Goal: Task Accomplishment & Management: Manage account settings

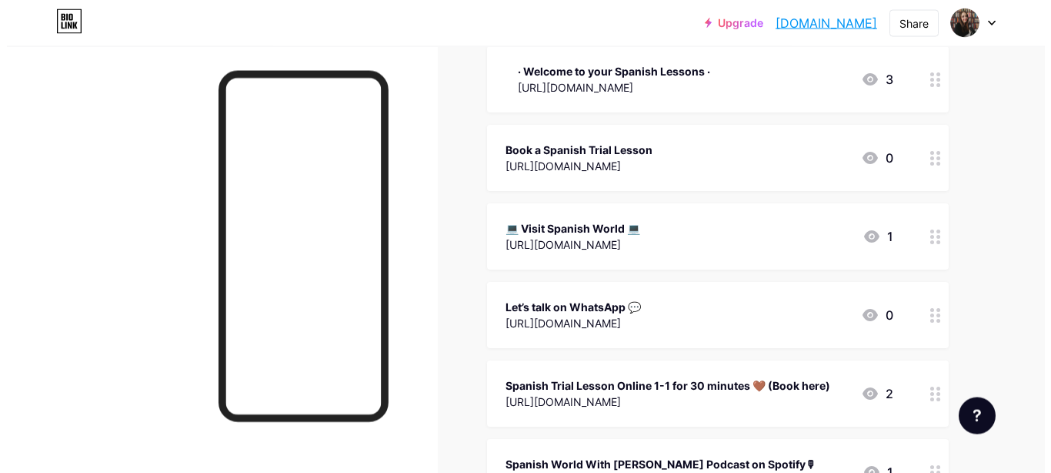
scroll to position [139, 0]
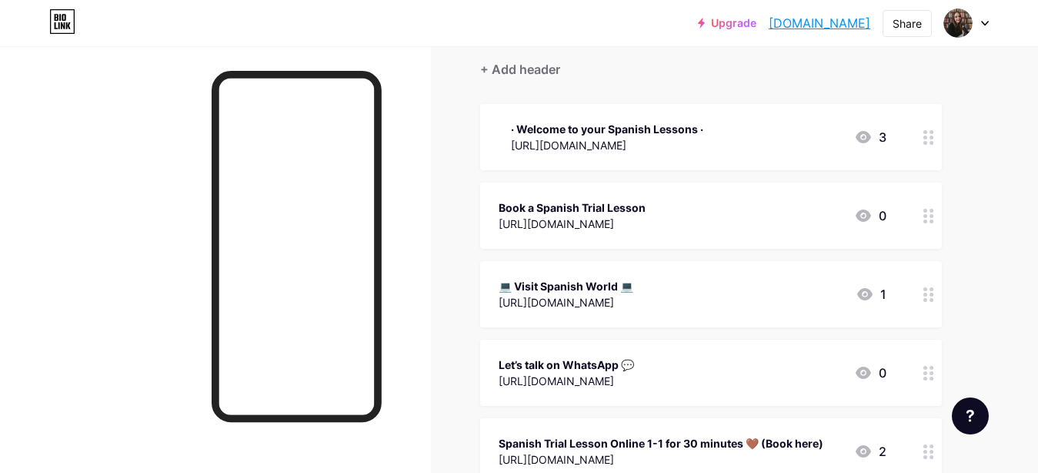
click at [931, 214] on circle at bounding box center [932, 216] width 4 height 4
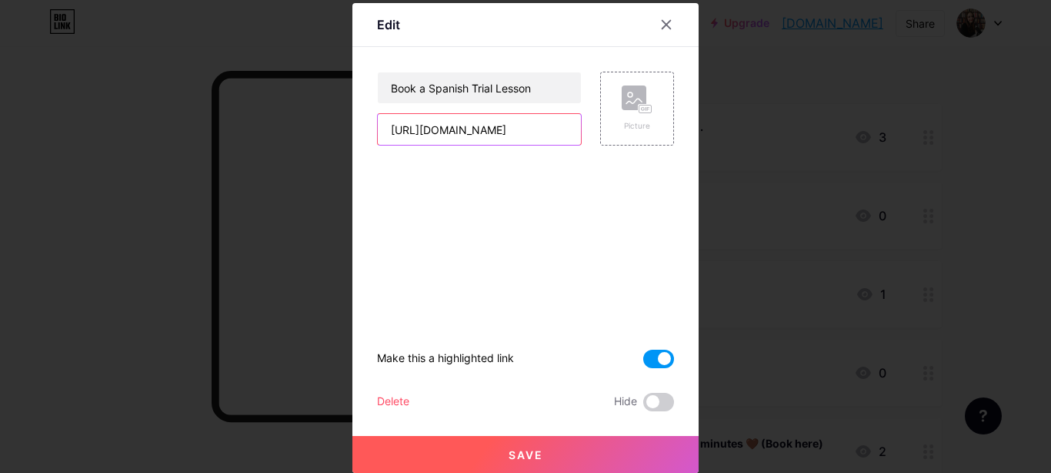
click at [549, 133] on input "[URL][DOMAIN_NAME]" at bounding box center [479, 129] width 203 height 31
paste input "text"
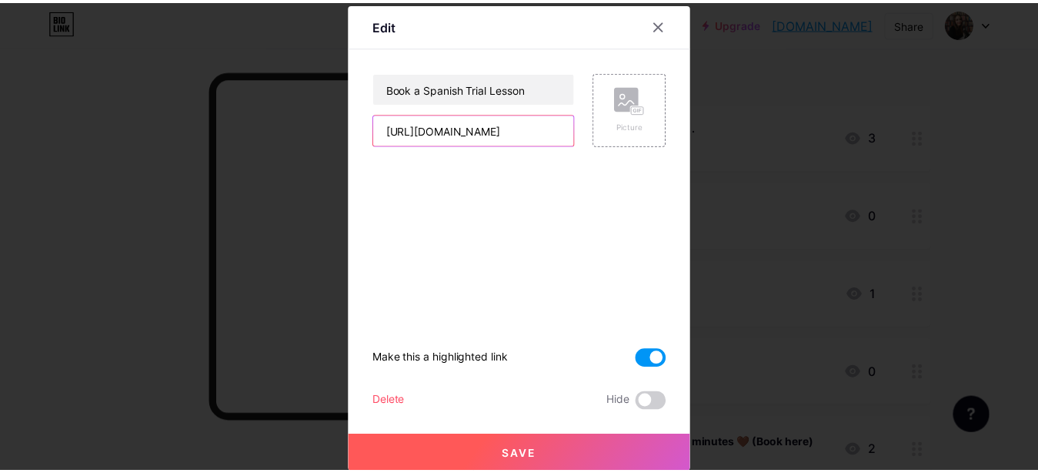
scroll to position [0, 49]
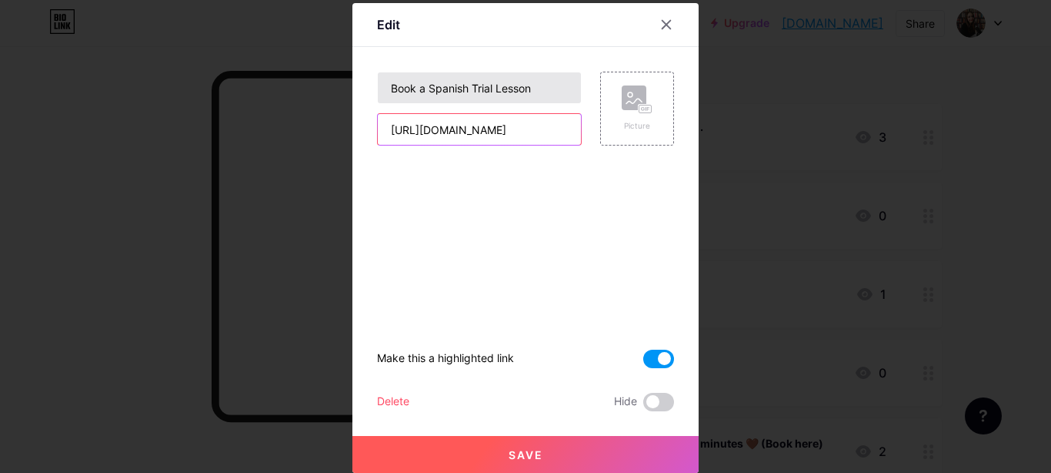
type input "[URL][DOMAIN_NAME]"
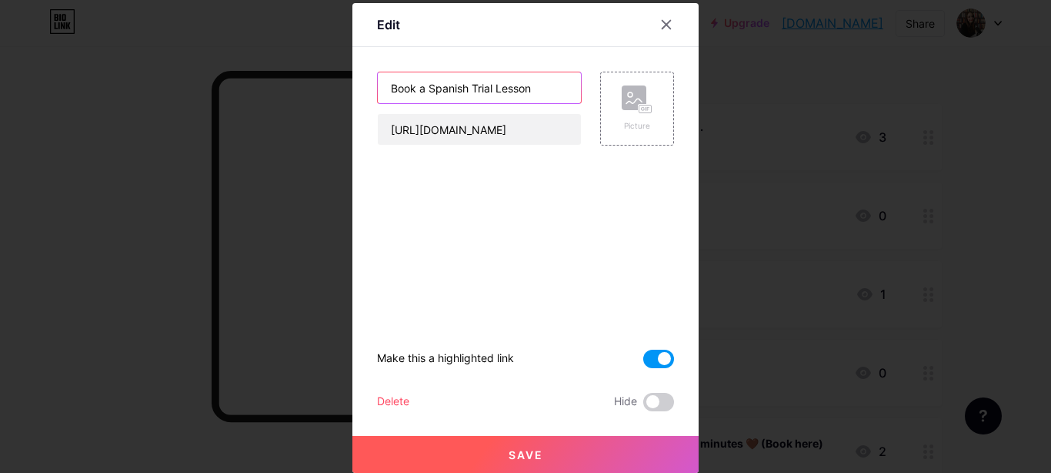
click at [536, 89] on input "Book a Spanish Trial Lesson" at bounding box center [479, 87] width 203 height 31
drag, startPoint x: 536, startPoint y: 85, endPoint x: 488, endPoint y: 93, distance: 48.3
click at [433, 74] on input "Book a Spanish Trial Lesson" at bounding box center [479, 87] width 203 height 31
click at [483, 89] on input "Book a Spanish Trial Lesson" at bounding box center [479, 87] width 203 height 31
drag, startPoint x: 533, startPoint y: 92, endPoint x: 466, endPoint y: 83, distance: 66.7
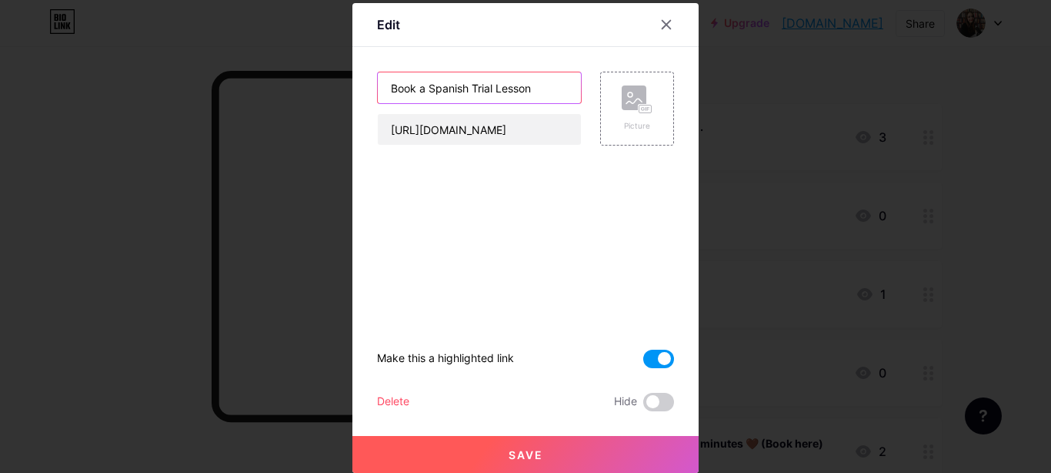
click at [466, 83] on input "Book a Spanish Trial Lesson" at bounding box center [479, 87] width 203 height 31
type input "Book a Spanish Lesson now"
click at [566, 449] on button "Save" at bounding box center [525, 454] width 346 height 37
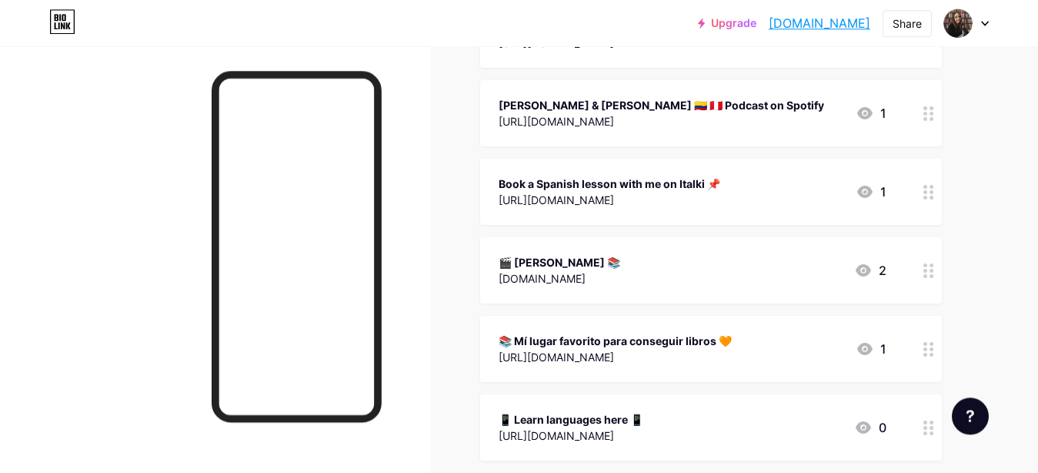
scroll to position [693, 0]
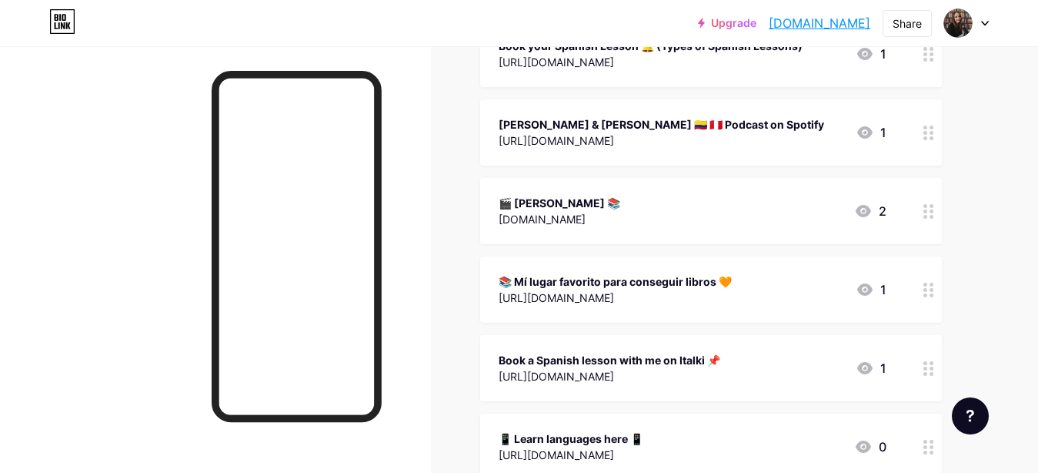
click at [922, 360] on div at bounding box center [929, 368] width 26 height 66
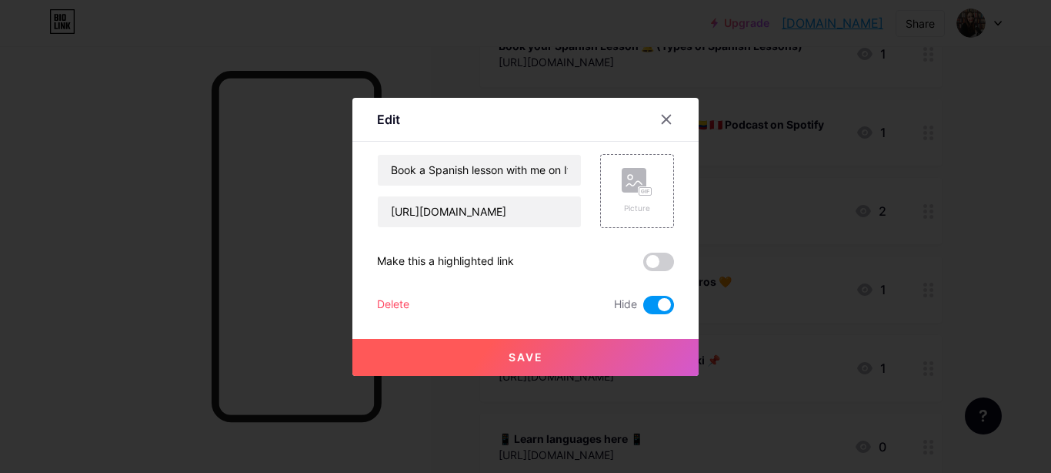
click at [648, 302] on span at bounding box center [658, 305] width 31 height 18
click at [643, 309] on input "checkbox" at bounding box center [643, 309] width 0 height 0
click at [485, 362] on button "Save" at bounding box center [525, 357] width 346 height 37
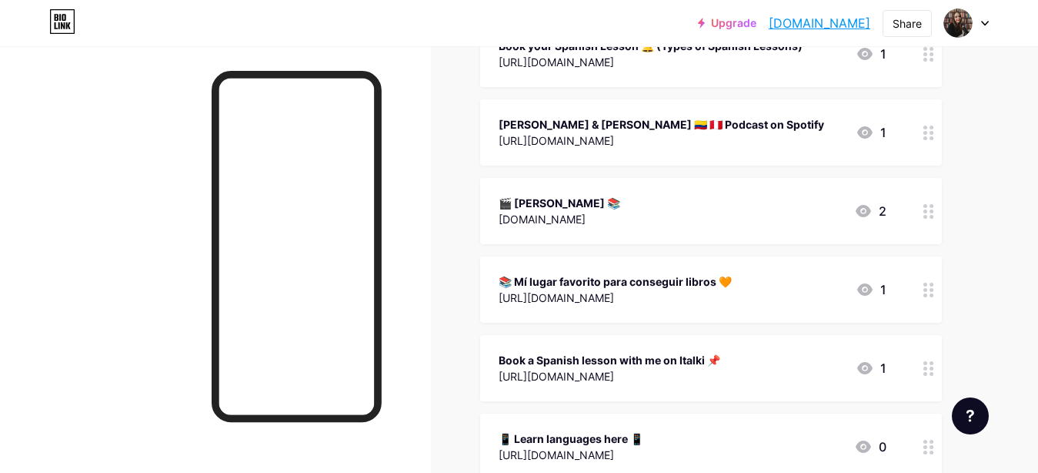
scroll to position [762, 0]
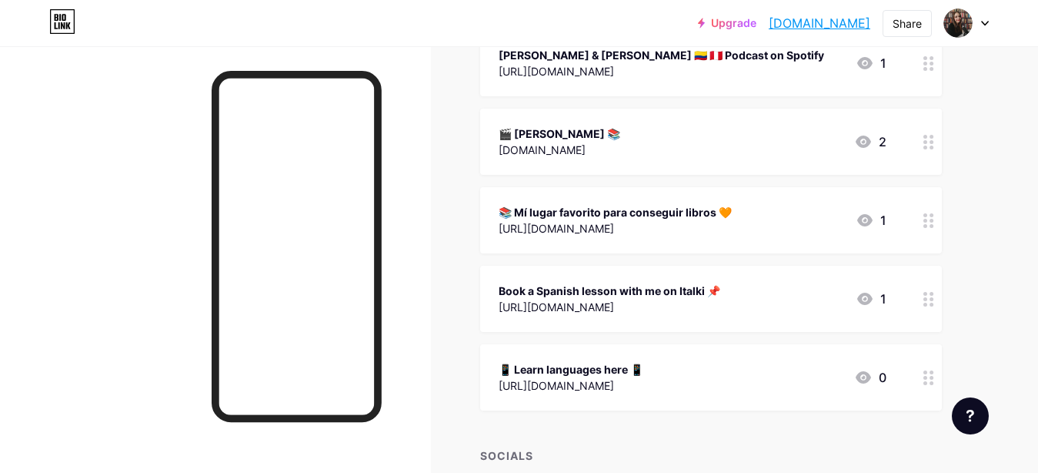
click at [932, 292] on circle at bounding box center [932, 294] width 4 height 4
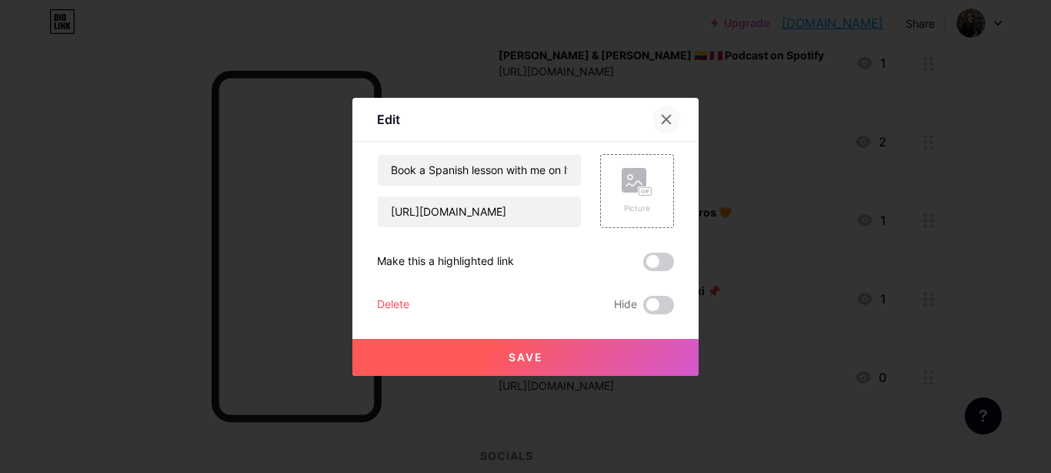
click at [671, 121] on icon at bounding box center [666, 119] width 12 height 12
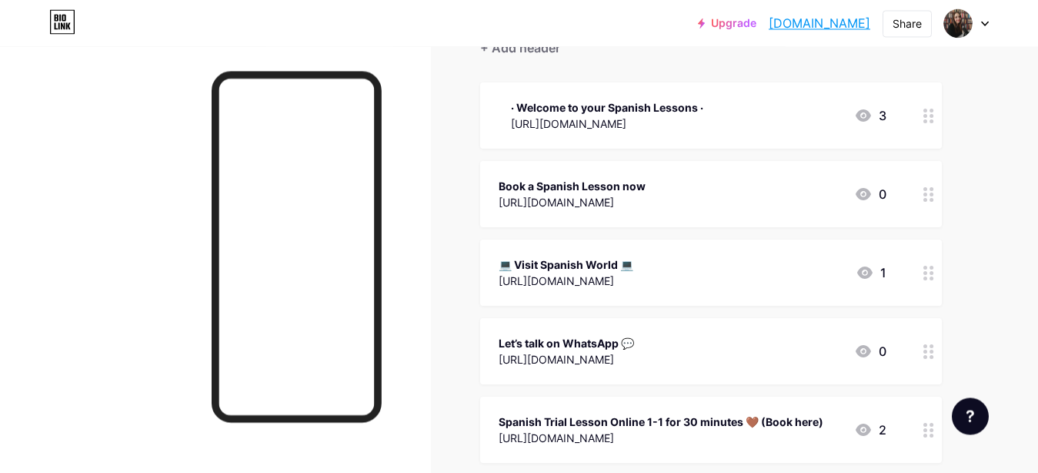
scroll to position [139, 0]
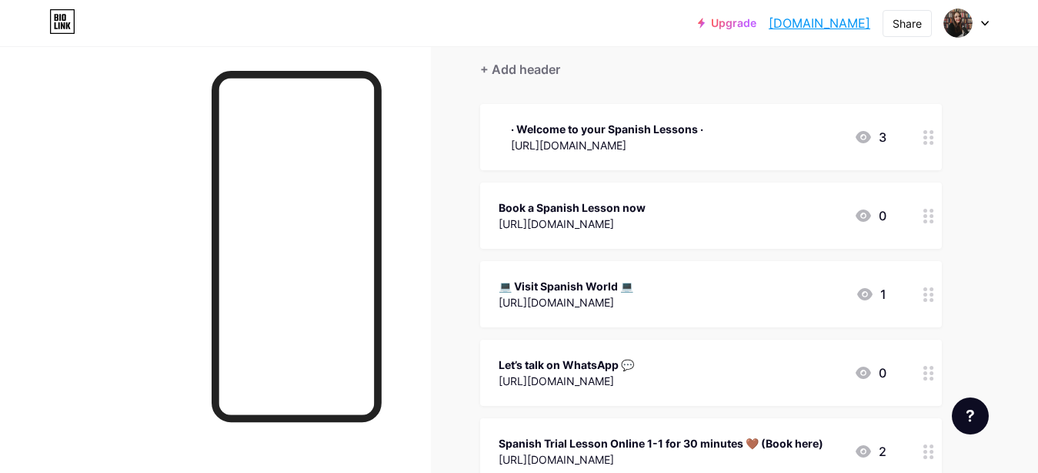
click at [625, 287] on div "💻 Visit Spanish World 💻" at bounding box center [566, 286] width 135 height 16
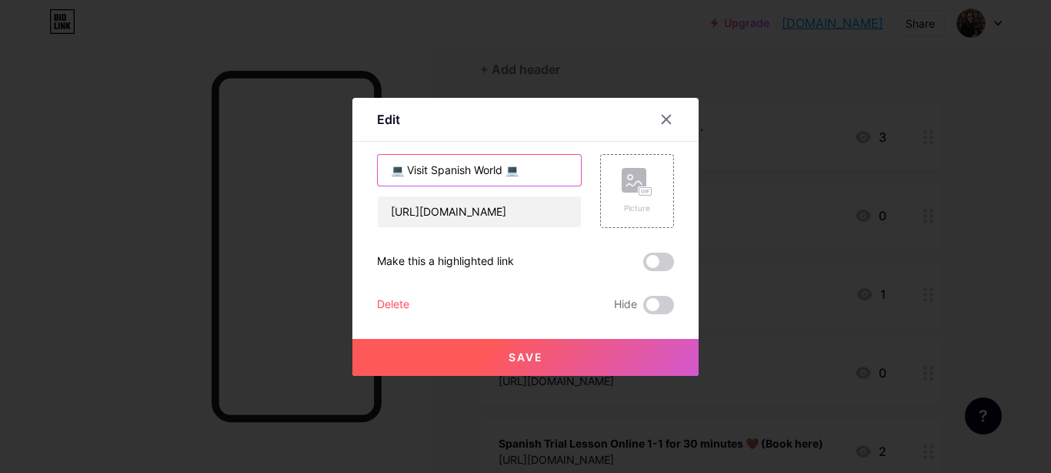
click at [408, 167] on input "💻 Visit Spanish World 💻" at bounding box center [479, 170] width 203 height 31
type input "Visit Spanish World 💻"
click at [554, 358] on button "Save" at bounding box center [525, 357] width 346 height 37
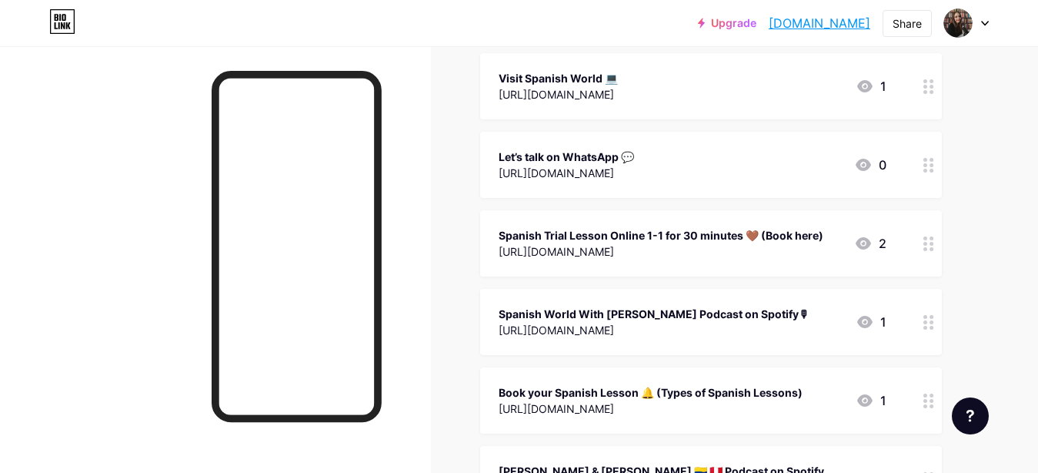
scroll to position [554, 0]
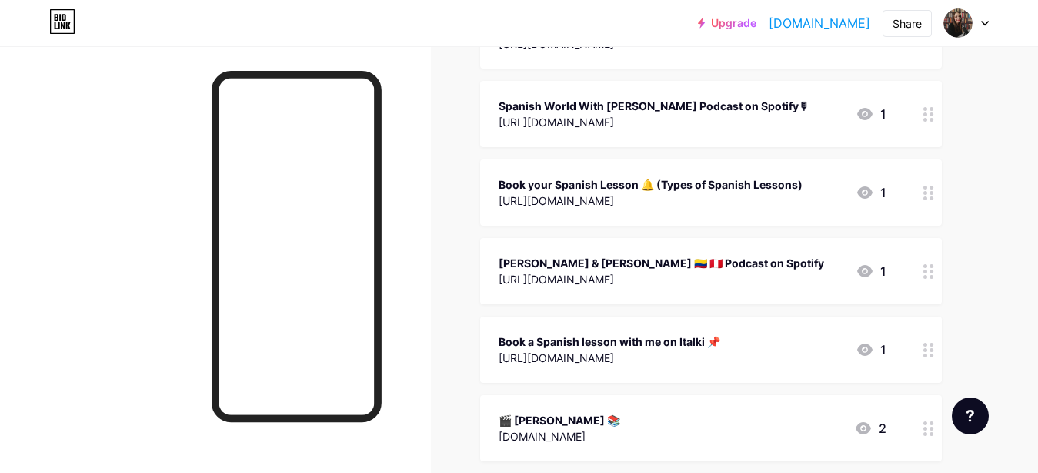
click at [627, 332] on div "Book a Spanish lesson with me on Italki 📌 [URL][DOMAIN_NAME]" at bounding box center [610, 349] width 222 height 35
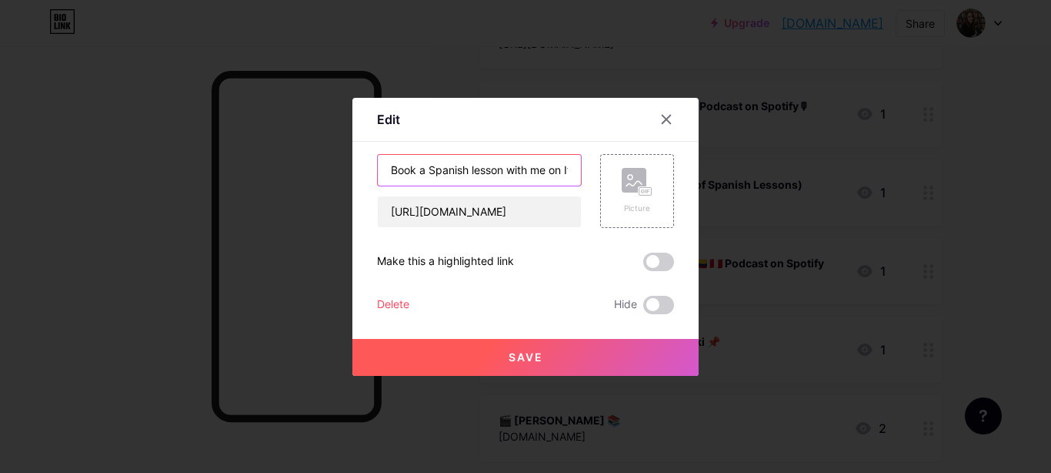
drag, startPoint x: 473, startPoint y: 169, endPoint x: 432, endPoint y: 176, distance: 41.4
click at [432, 176] on input "Book a Spanish lesson with me on Italki 📌" at bounding box center [479, 170] width 203 height 31
type input "Book a lesson with me on Italki 📌"
click at [540, 352] on span "Save" at bounding box center [526, 356] width 35 height 13
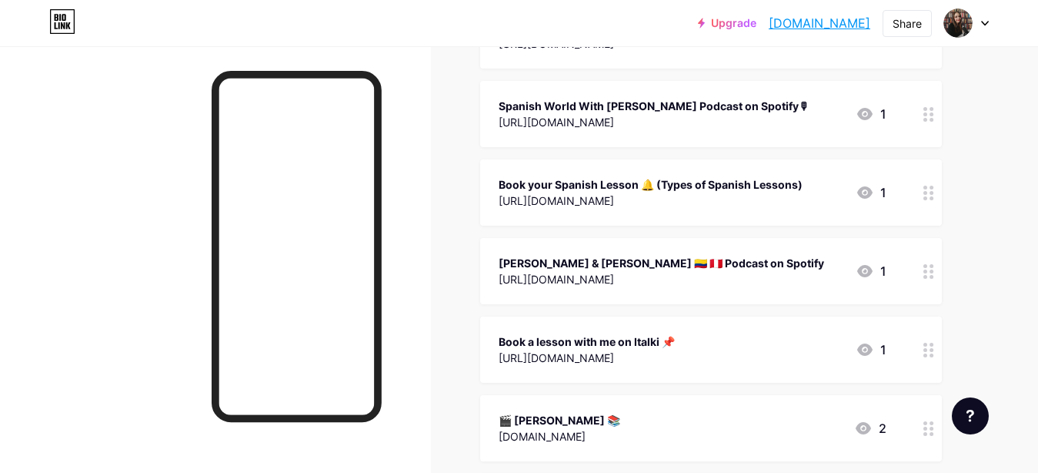
click at [675, 333] on div "Book a lesson with me on Italki 📌" at bounding box center [587, 341] width 176 height 16
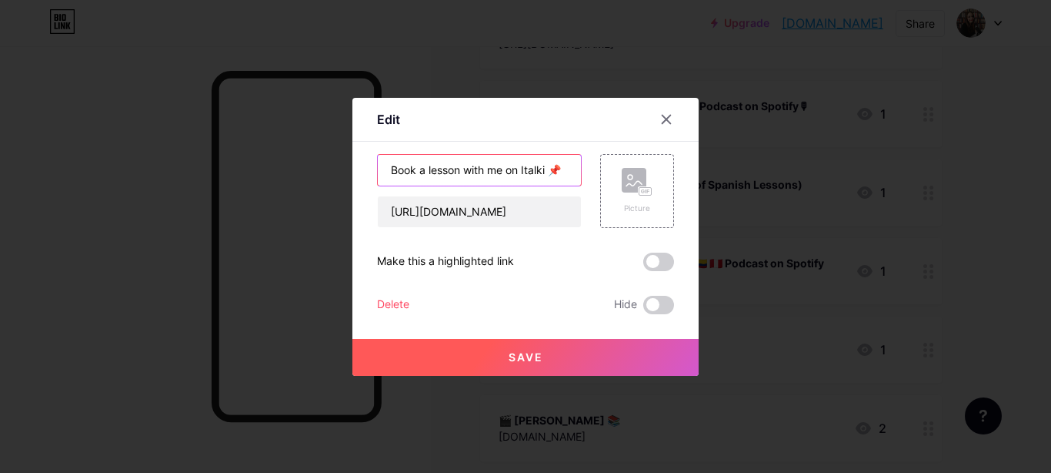
drag, startPoint x: 562, startPoint y: 165, endPoint x: 549, endPoint y: 165, distance: 12.3
click at [549, 165] on input "Book a lesson with me on Italki 📌" at bounding box center [479, 170] width 203 height 31
click at [553, 165] on input "Book a lesson with me on Italki 📌" at bounding box center [479, 170] width 203 height 31
type input "Book a lesson with me on Italki📌"
click at [552, 346] on button "Save" at bounding box center [525, 357] width 346 height 37
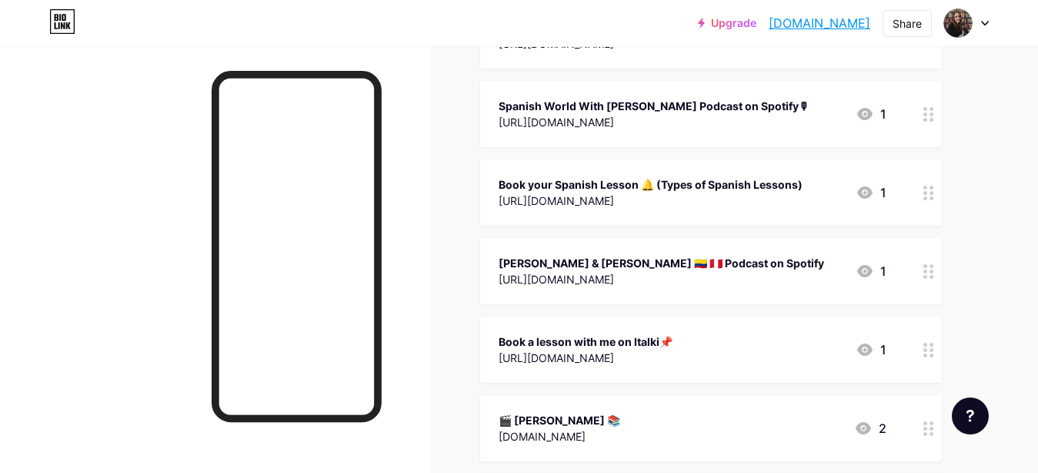
click at [660, 339] on div "Book a lesson with me on Italki📌" at bounding box center [586, 341] width 174 height 16
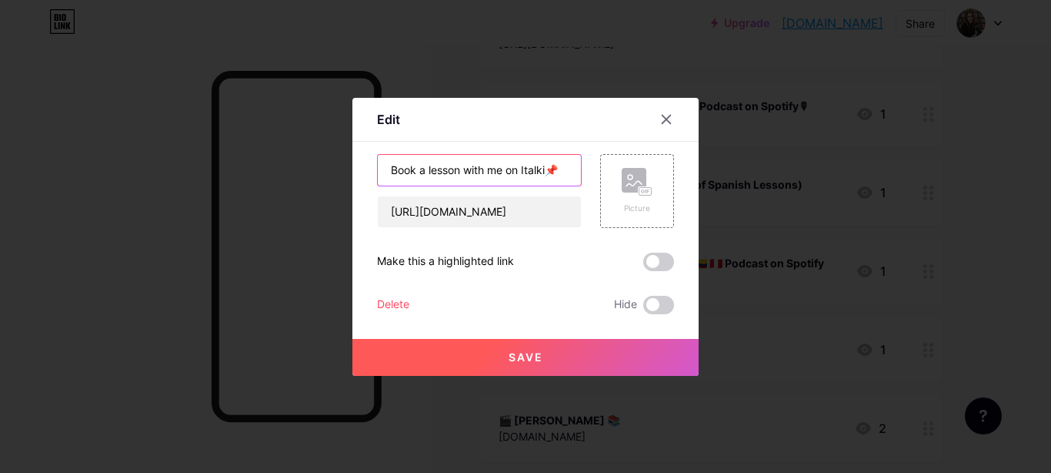
click at [563, 169] on input "Book a lesson with me on Italki📌" at bounding box center [479, 170] width 203 height 31
type input "Book a lesson with me on Italki"
click at [551, 367] on button "Save" at bounding box center [525, 357] width 346 height 37
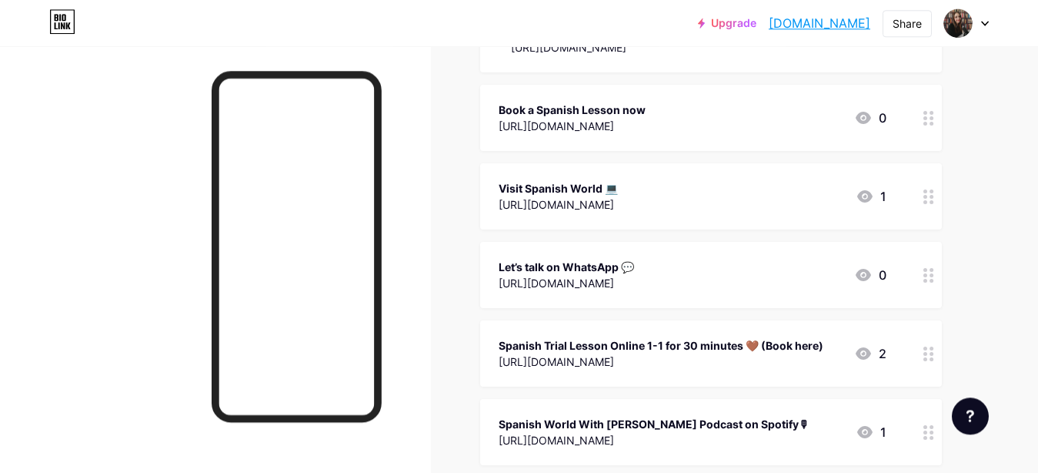
scroll to position [208, 0]
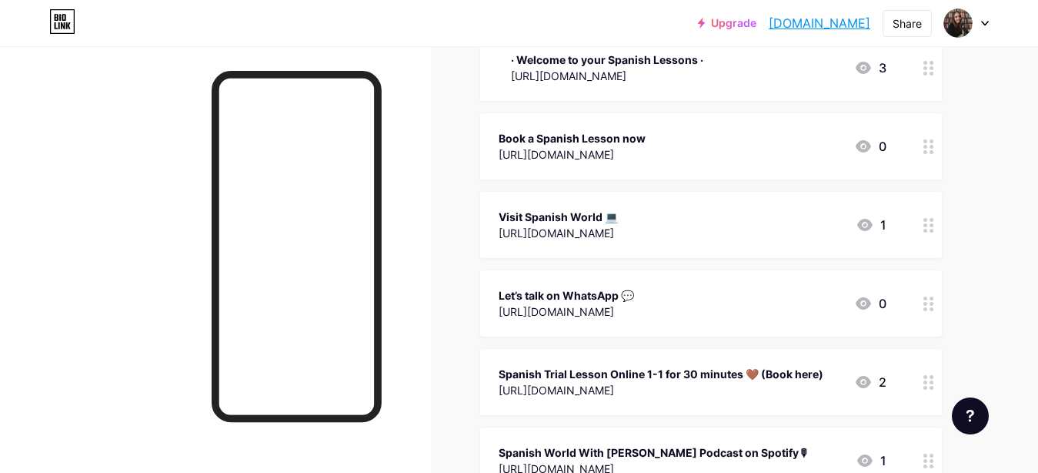
click at [924, 141] on icon at bounding box center [929, 146] width 11 height 15
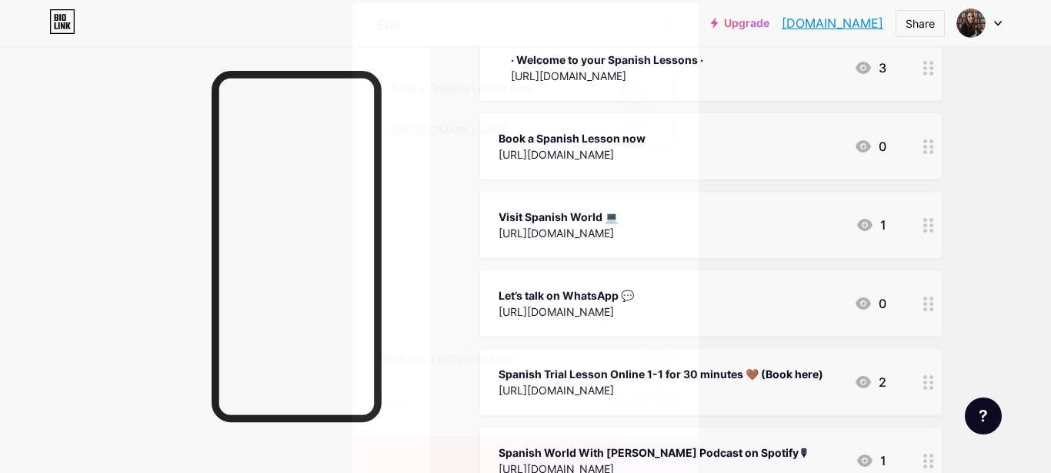
click at [396, 397] on div "Delete" at bounding box center [393, 401] width 32 height 18
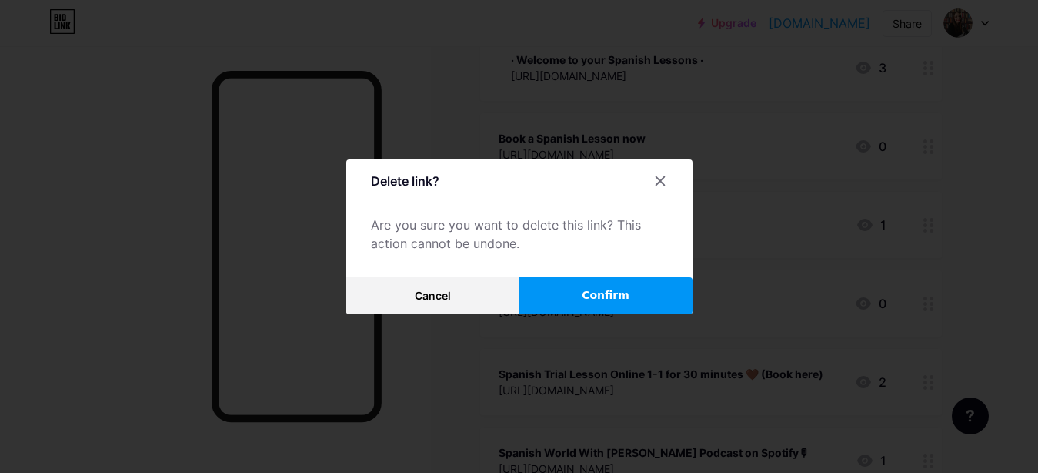
click at [580, 289] on button "Confirm" at bounding box center [605, 295] width 173 height 37
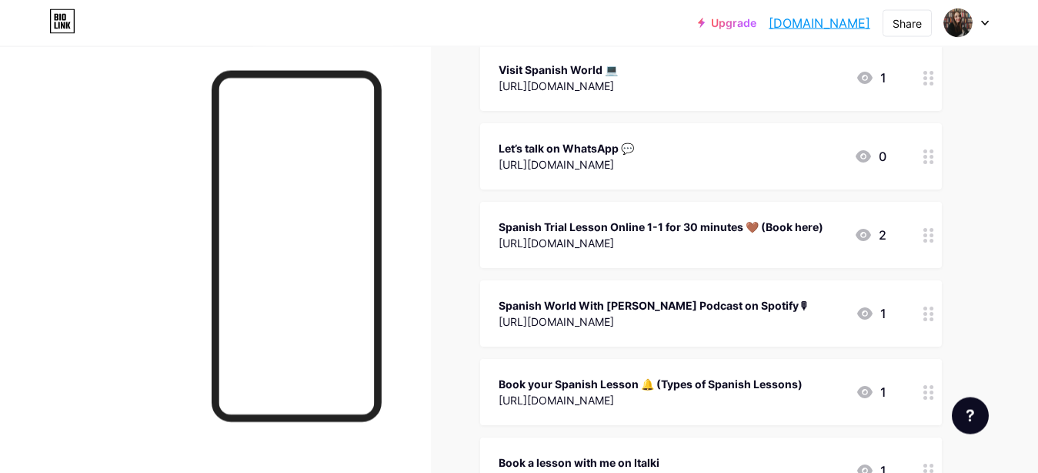
scroll to position [277, 0]
click at [928, 376] on div at bounding box center [929, 391] width 26 height 66
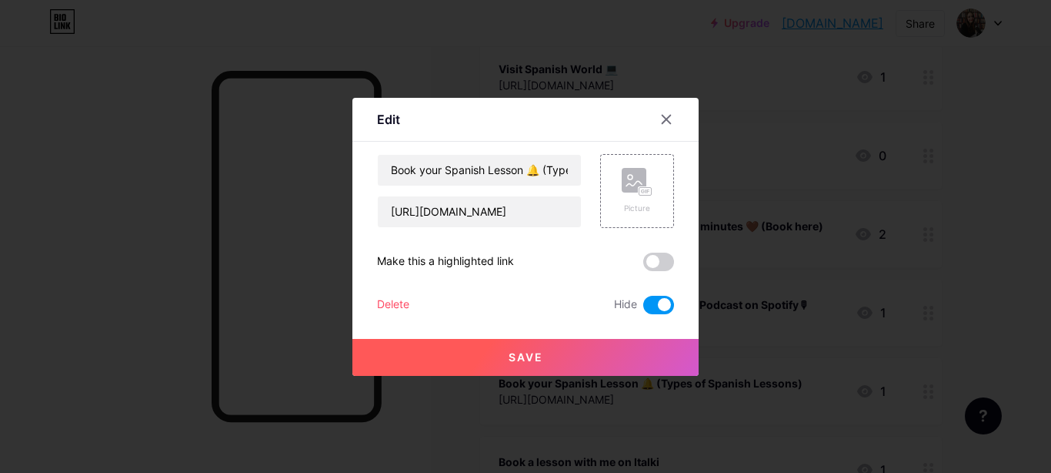
click at [647, 305] on span at bounding box center [658, 305] width 31 height 18
click at [643, 309] on input "checkbox" at bounding box center [643, 309] width 0 height 0
click at [587, 358] on button "Save" at bounding box center [525, 357] width 346 height 37
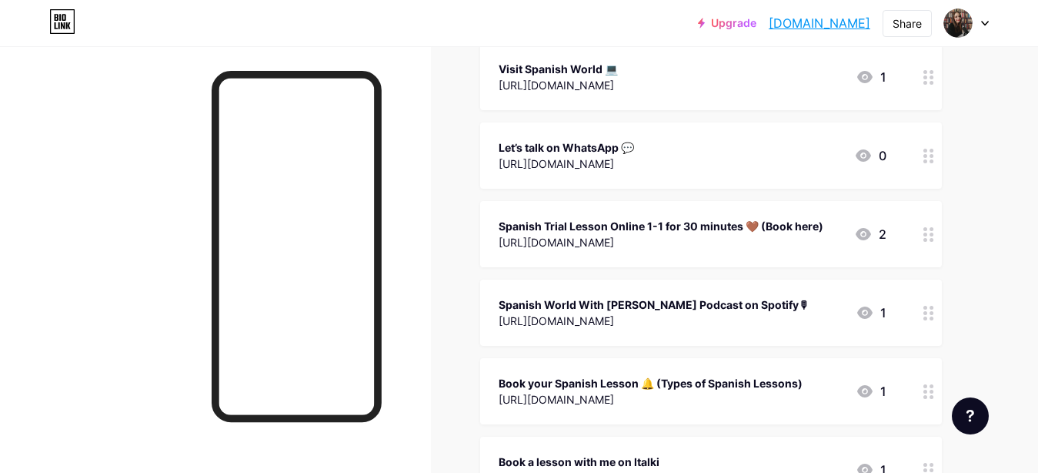
click at [922, 385] on div at bounding box center [929, 391] width 26 height 66
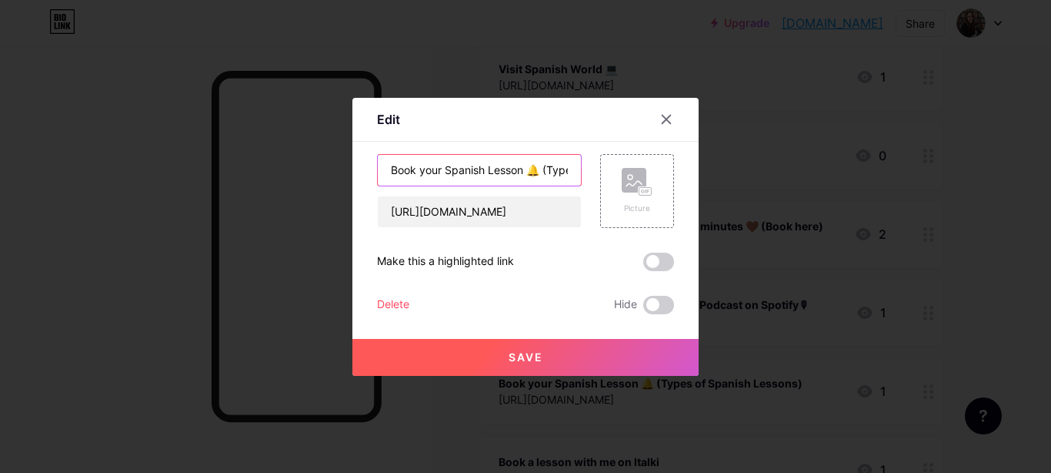
drag, startPoint x: 444, startPoint y: 169, endPoint x: 420, endPoint y: 166, distance: 24.1
click at [420, 166] on input "Book your Spanish Lesson 🔔 (Types of Spanish Lessons)" at bounding box center [479, 170] width 203 height 31
type input "Book a Spanish Lesson 🔔 (Types of Spanish Lessons)"
click at [575, 346] on button "Save" at bounding box center [525, 357] width 346 height 37
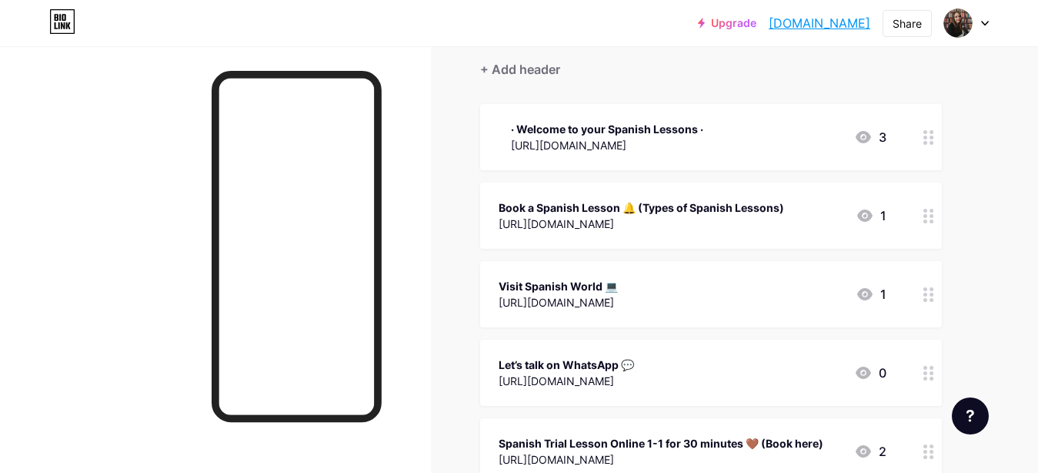
scroll to position [208, 0]
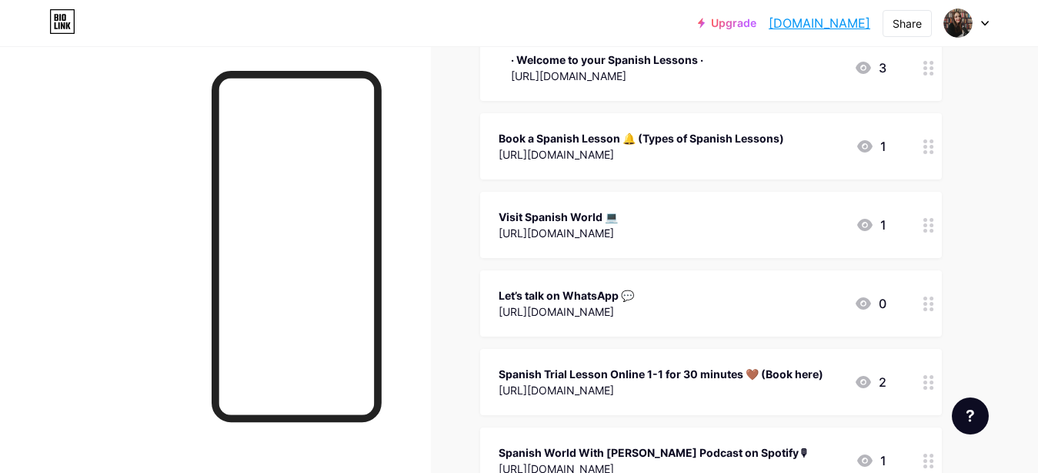
click at [932, 377] on icon at bounding box center [929, 382] width 11 height 15
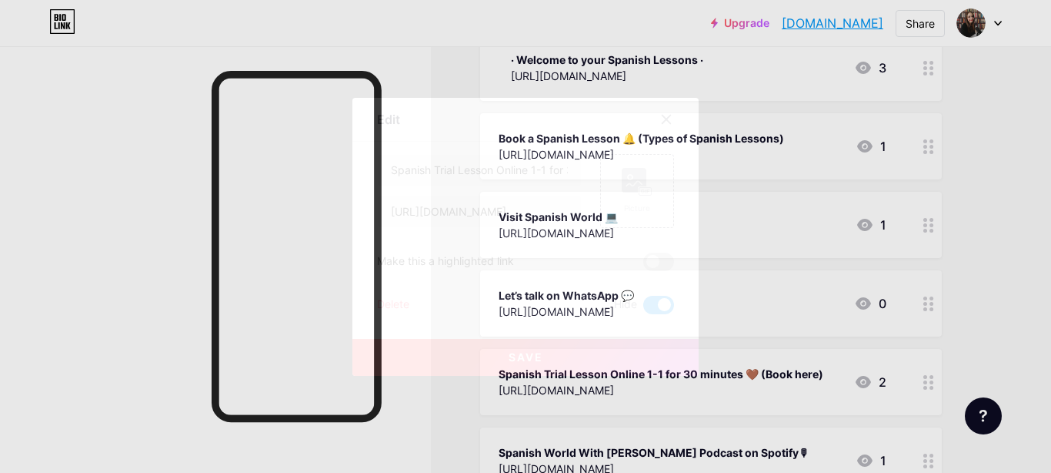
click at [644, 305] on span at bounding box center [658, 305] width 31 height 18
click at [643, 309] on input "checkbox" at bounding box center [643, 309] width 0 height 0
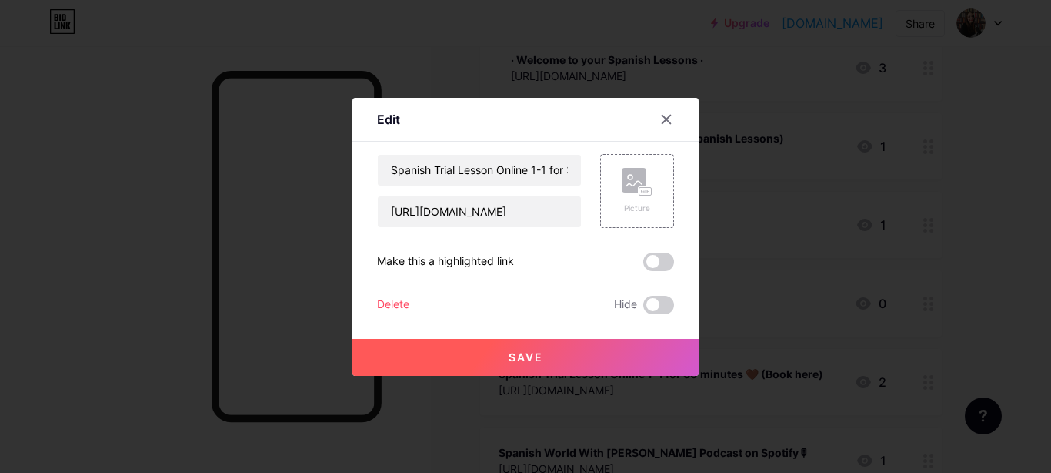
click at [543, 355] on span "Save" at bounding box center [526, 356] width 35 height 13
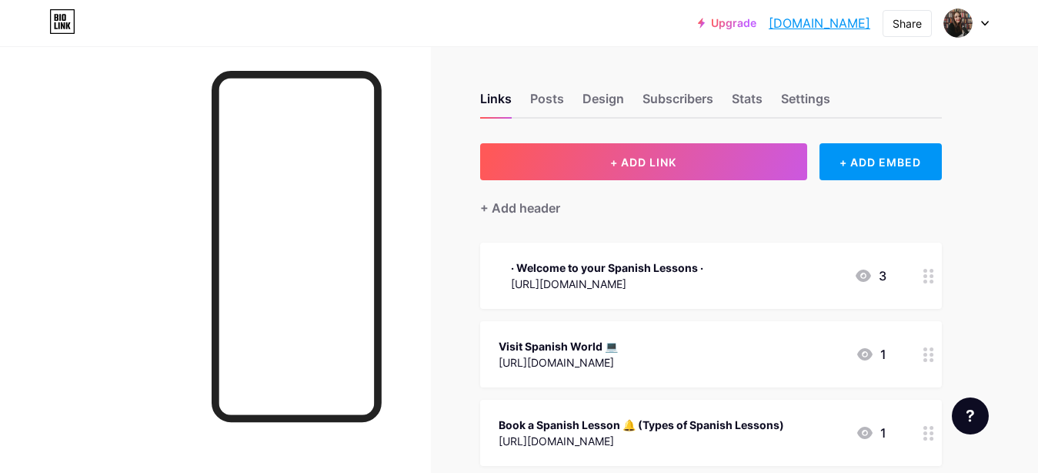
scroll to position [139, 0]
